Goal: Transaction & Acquisition: Obtain resource

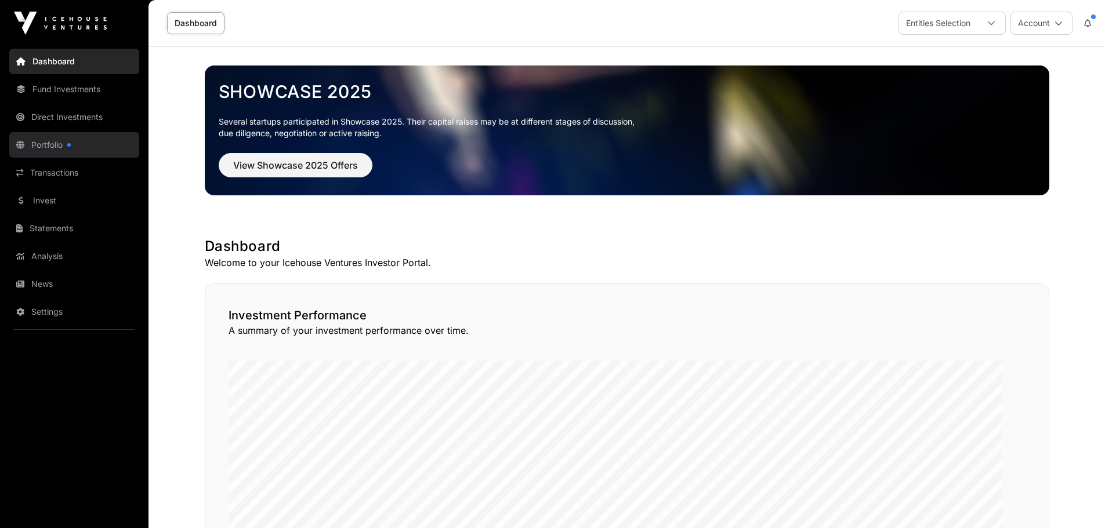
click at [61, 158] on link "Portfolio" at bounding box center [74, 145] width 130 height 26
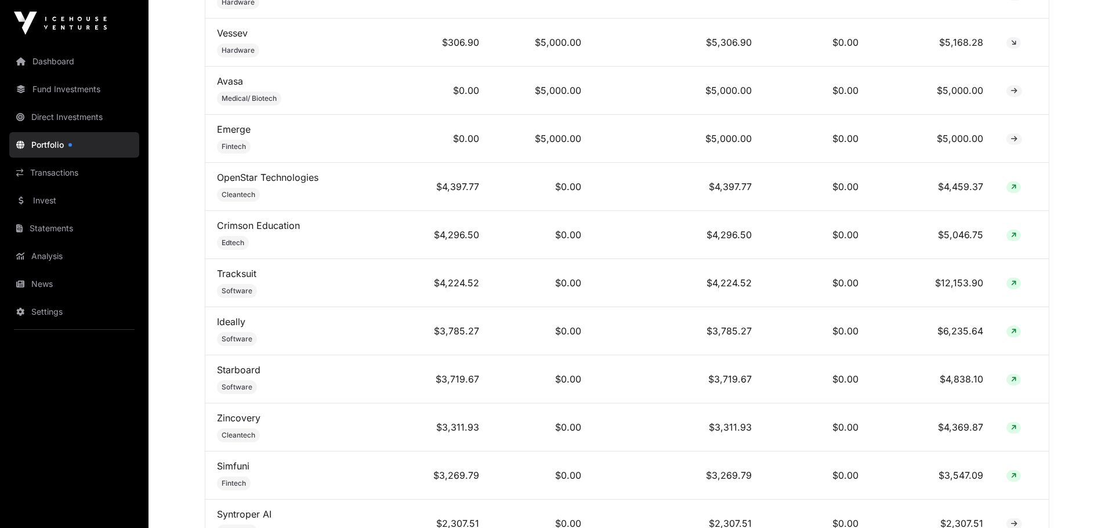
scroll to position [464, 0]
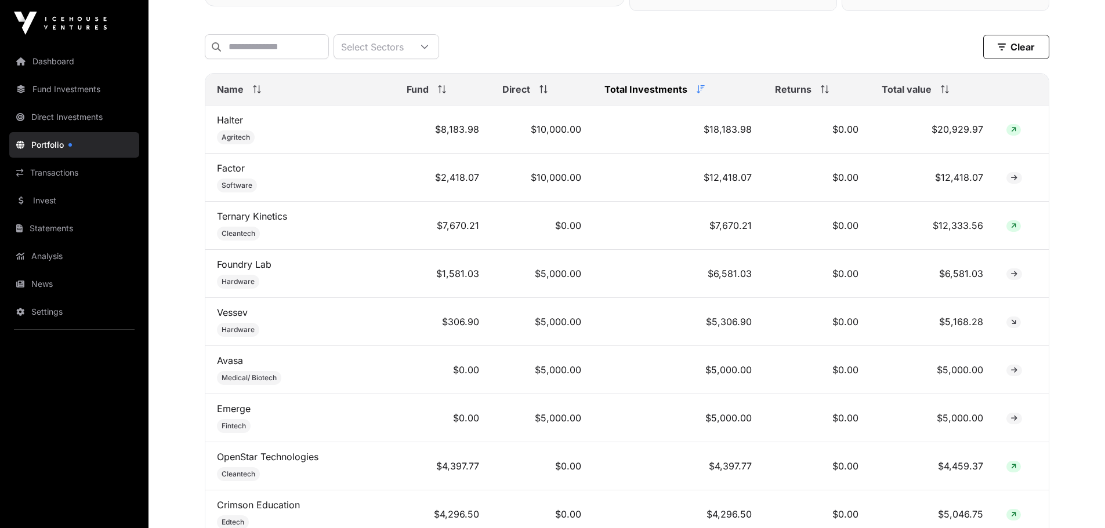
click at [949, 93] on icon at bounding box center [945, 89] width 8 height 8
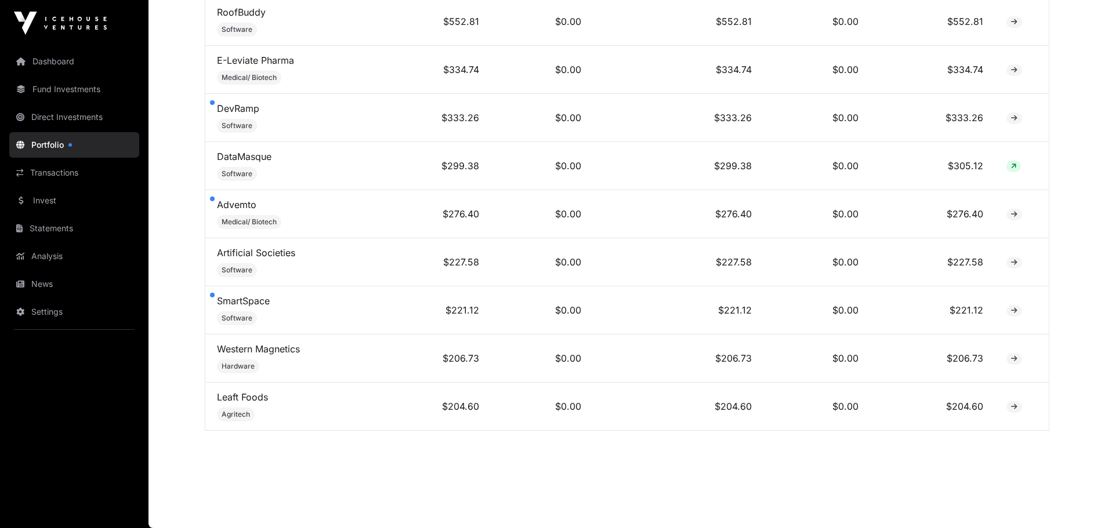
scroll to position [2542, 0]
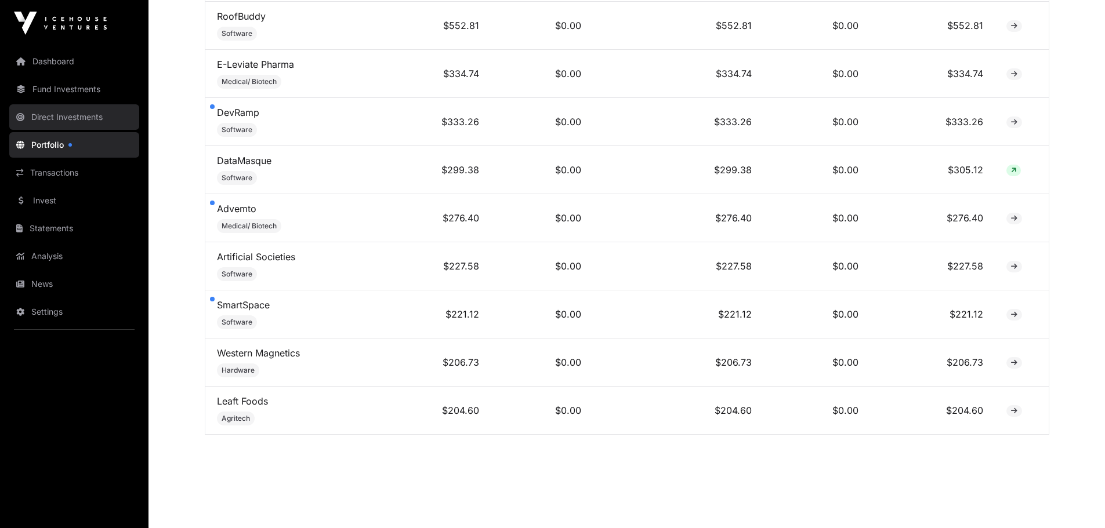
click at [56, 130] on link "Direct Investments" at bounding box center [74, 117] width 130 height 26
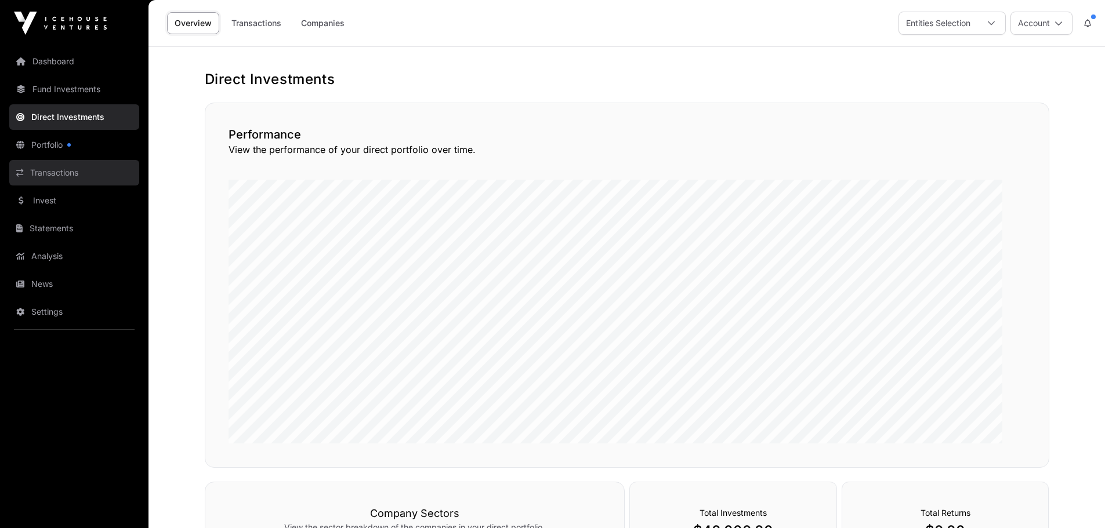
click at [65, 186] on link "Transactions" at bounding box center [74, 173] width 130 height 26
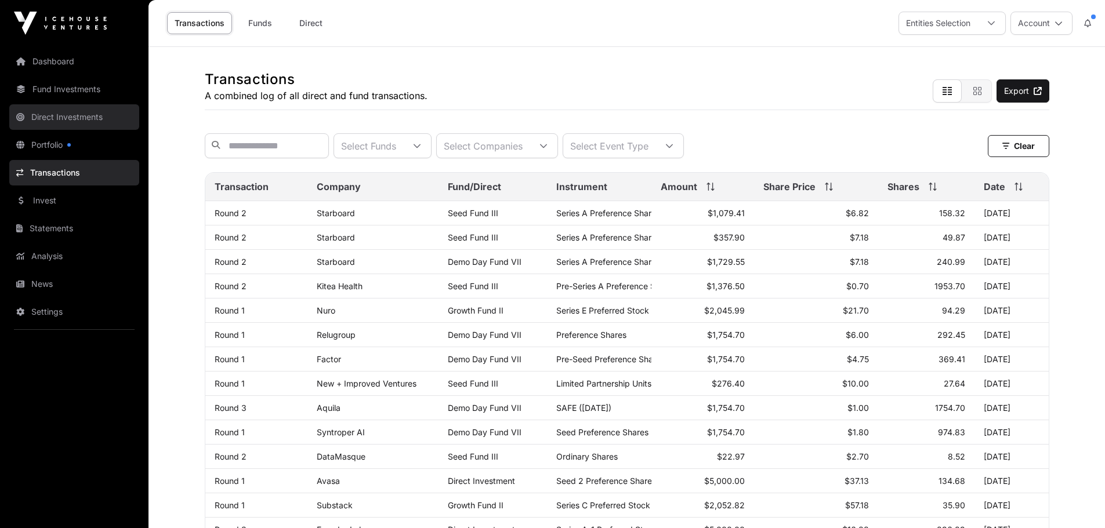
click at [68, 130] on link "Direct Investments" at bounding box center [74, 117] width 130 height 26
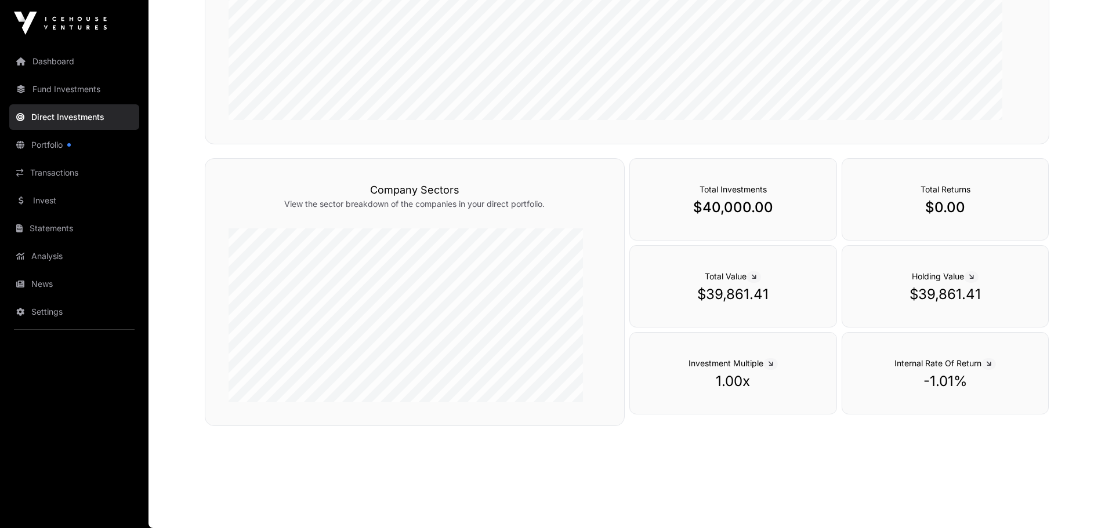
scroll to position [455, 0]
click at [53, 213] on link "Invest" at bounding box center [74, 201] width 130 height 26
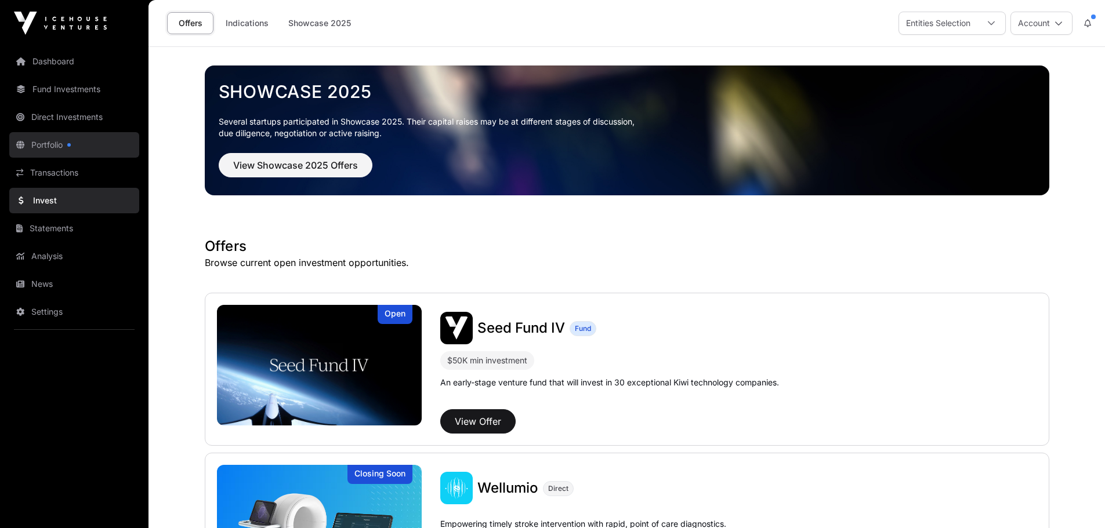
click at [60, 158] on link "Portfolio" at bounding box center [74, 145] width 130 height 26
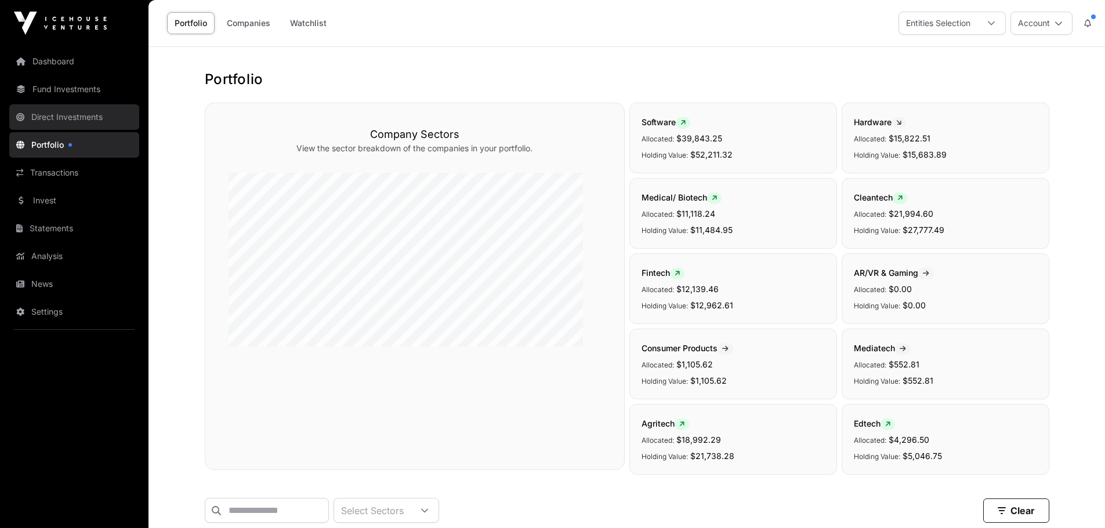
click at [67, 130] on link "Direct Investments" at bounding box center [74, 117] width 130 height 26
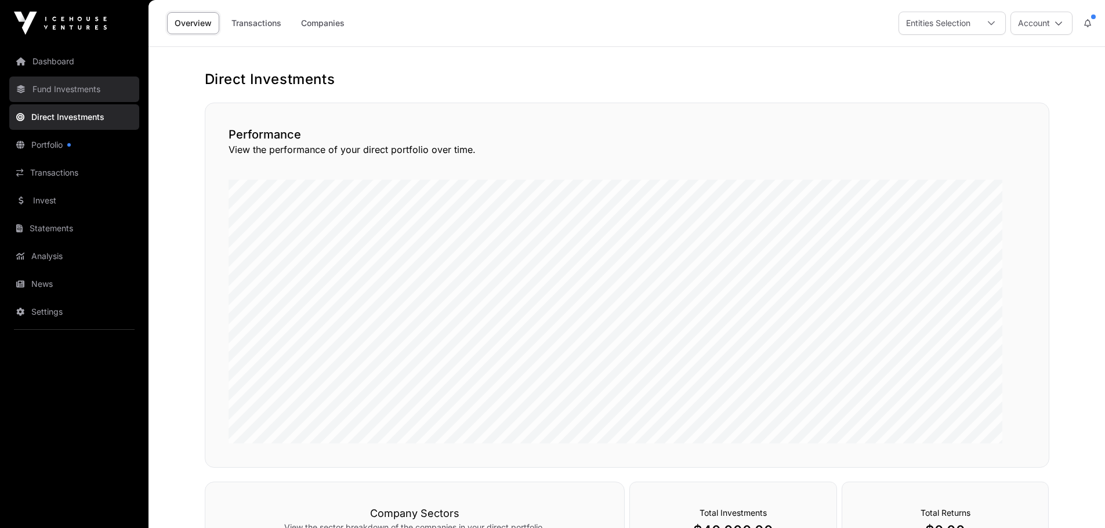
click at [113, 102] on link "Fund Investments" at bounding box center [74, 90] width 130 height 26
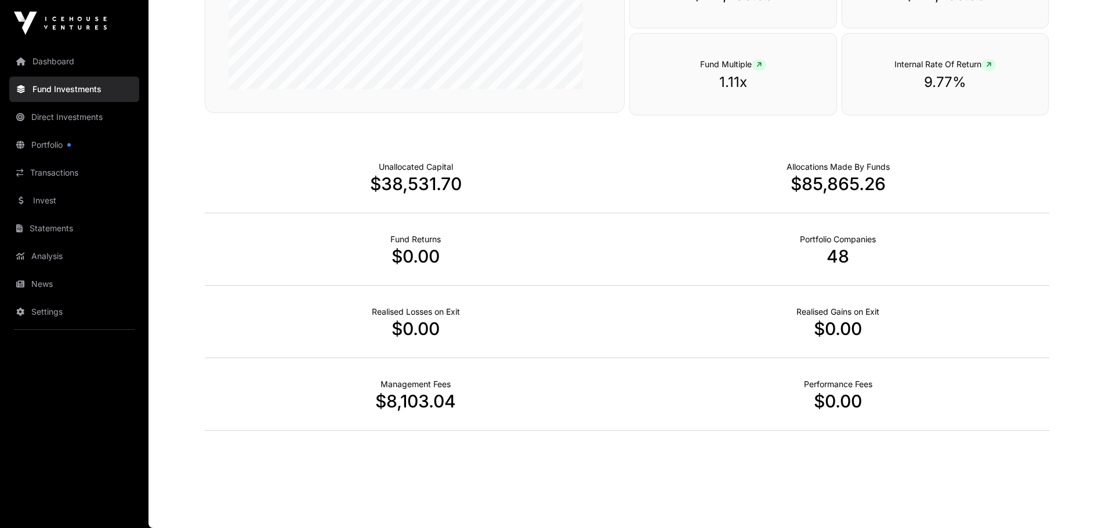
scroll to position [911, 0]
click at [64, 74] on link "Dashboard" at bounding box center [74, 62] width 130 height 26
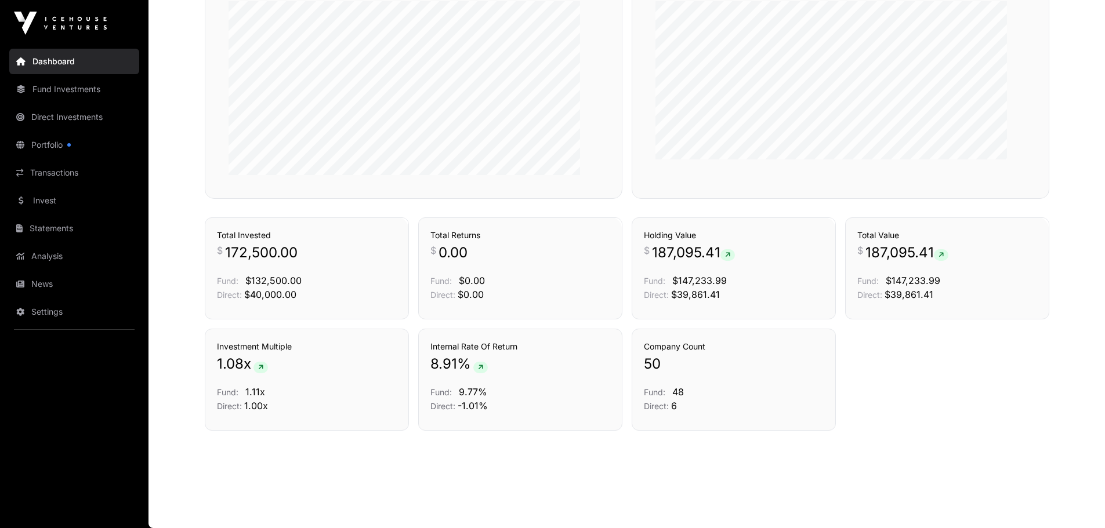
scroll to position [937, 0]
click at [68, 269] on link "Analysis" at bounding box center [74, 257] width 130 height 26
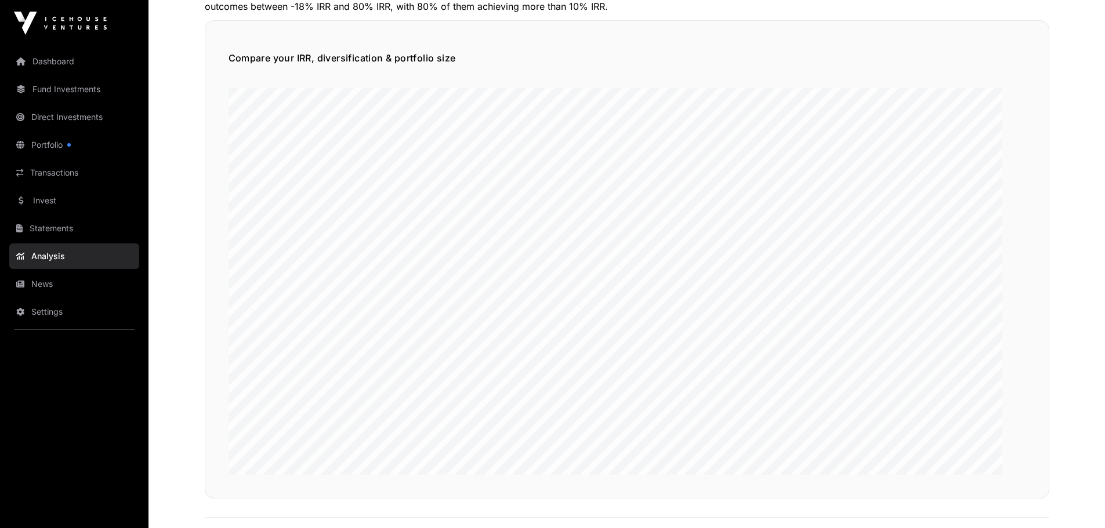
scroll to position [870, 0]
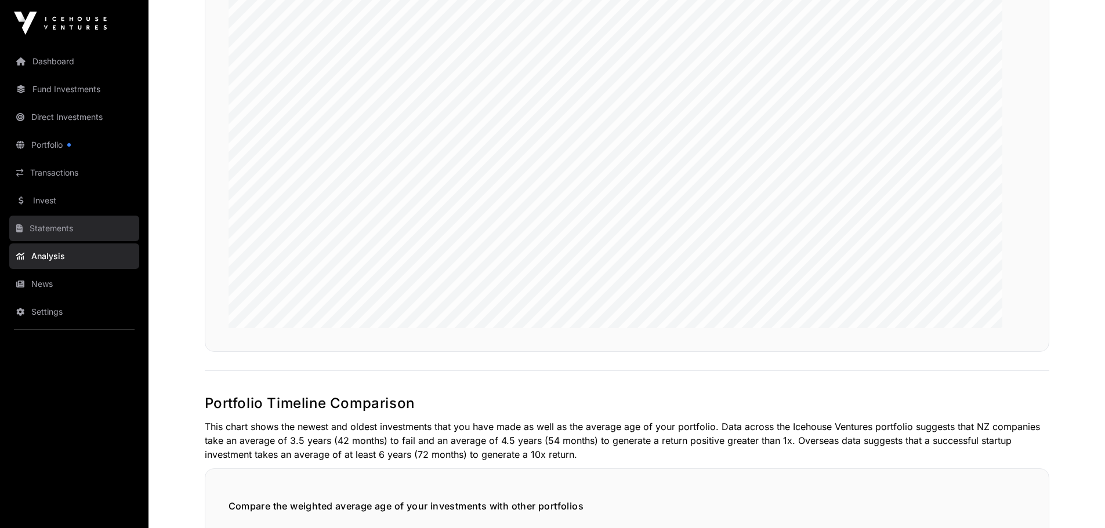
click at [60, 241] on link "Statements" at bounding box center [74, 229] width 130 height 26
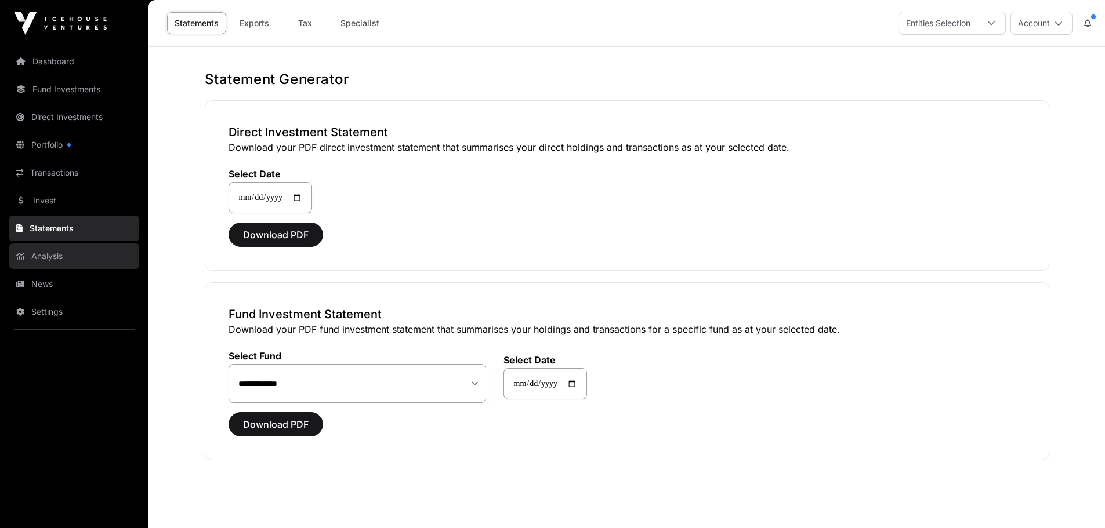
click at [106, 269] on link "Analysis" at bounding box center [74, 257] width 130 height 26
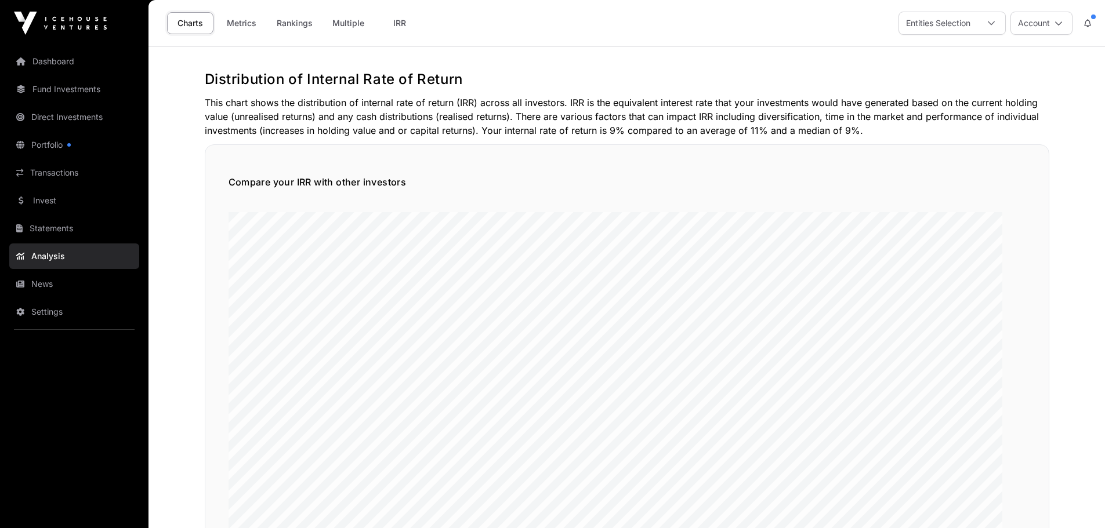
scroll to position [232, 0]
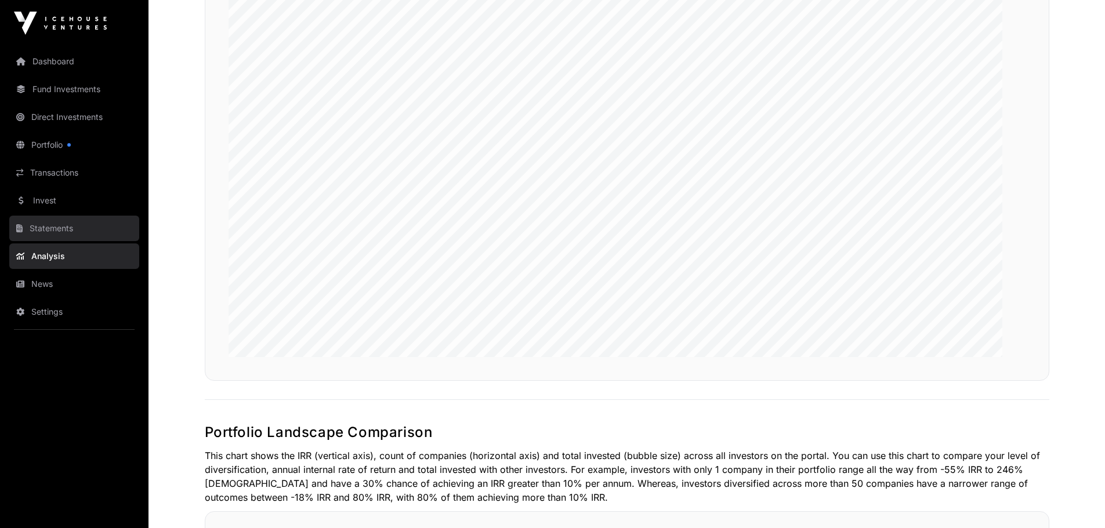
click at [56, 241] on link "Statements" at bounding box center [74, 229] width 130 height 26
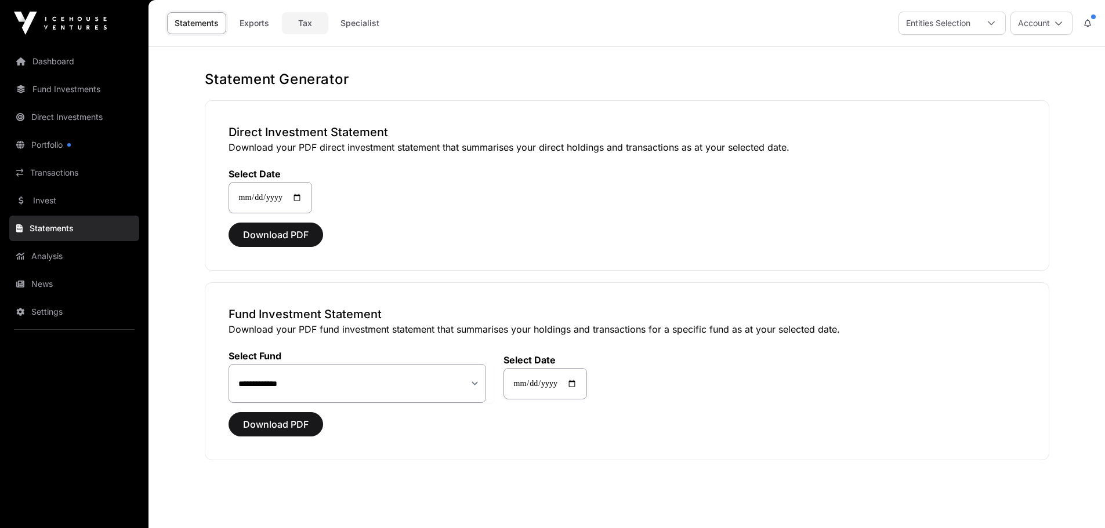
click at [328, 34] on link "Tax" at bounding box center [305, 23] width 46 height 22
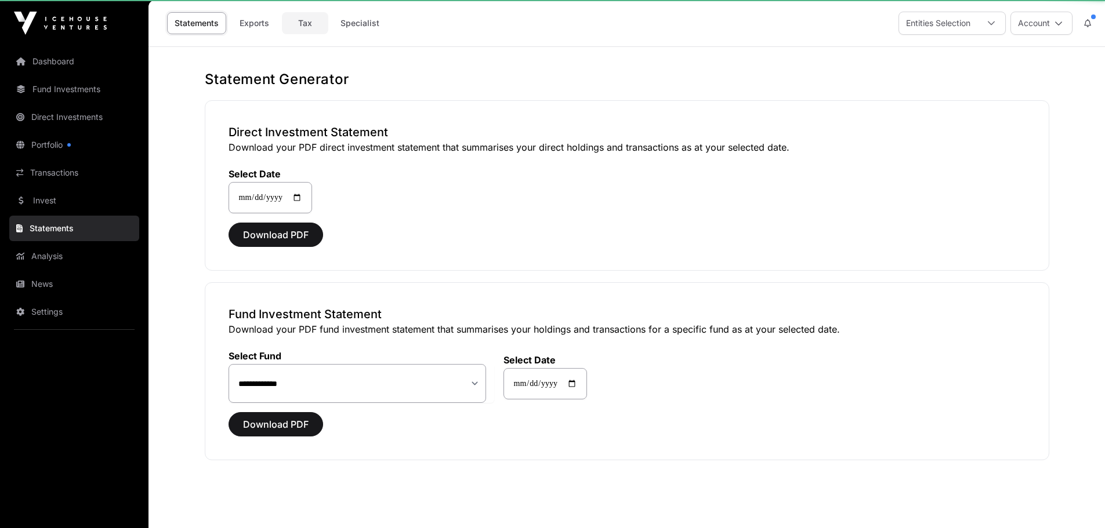
select select
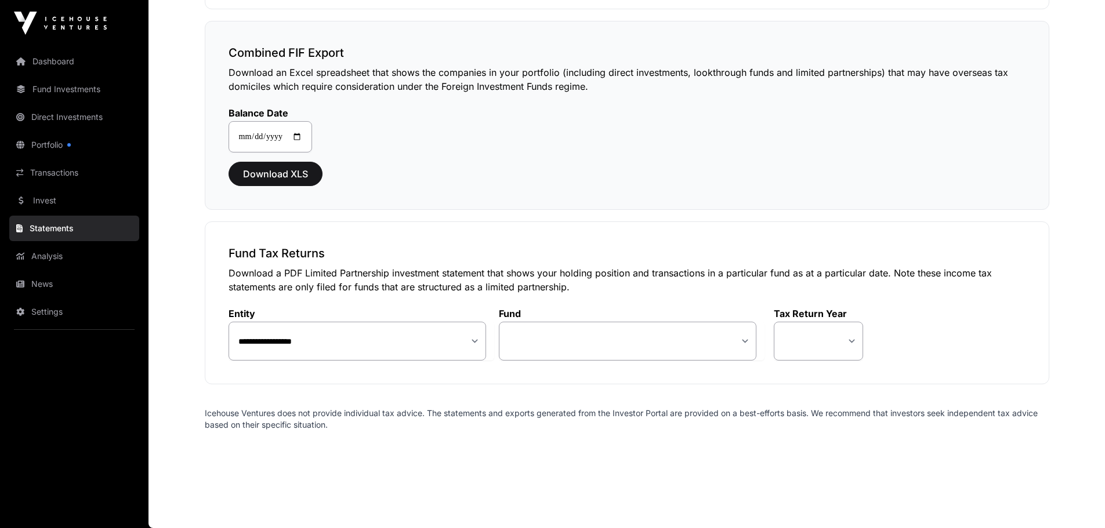
scroll to position [1334, 0]
click at [308, 181] on span "Download XLS" at bounding box center [275, 174] width 65 height 14
